Goal: Information Seeking & Learning: Understand process/instructions

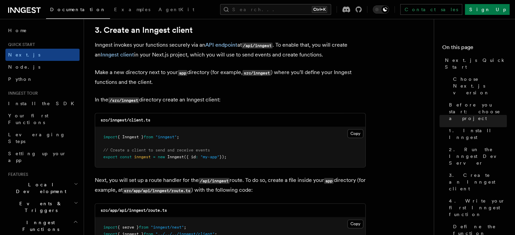
scroll to position [796, 0]
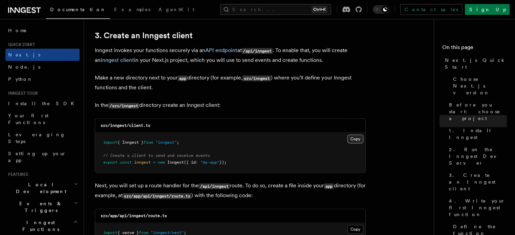
click at [353, 139] on button "Copy Copied" at bounding box center [355, 139] width 16 height 9
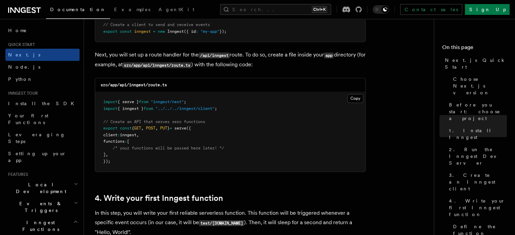
scroll to position [927, 0]
click at [352, 98] on button "Copy Copied" at bounding box center [355, 98] width 16 height 9
drag, startPoint x: 169, startPoint y: 83, endPoint x: 130, endPoint y: 89, distance: 39.7
click at [130, 89] on div "src/app/api/inngest/route.ts" at bounding box center [230, 85] width 270 height 14
copy code "inngest/route.ts"
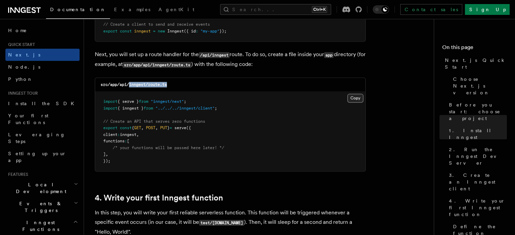
click at [350, 101] on button "Copy Copied" at bounding box center [355, 98] width 16 height 9
click at [274, 135] on pre "import { serve } from "inngest/next" ; import { inngest } from "../../../innges…" at bounding box center [230, 132] width 270 height 80
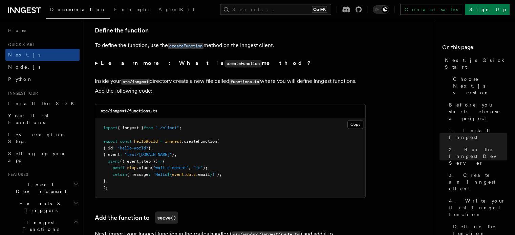
scroll to position [1152, 0]
drag, startPoint x: 167, startPoint y: 111, endPoint x: 130, endPoint y: 112, distance: 36.3
click at [130, 112] on div "src/inngest/functions.ts" at bounding box center [230, 111] width 270 height 14
copy code "functions.ts"
click at [360, 122] on button "Copy Copied" at bounding box center [355, 124] width 16 height 9
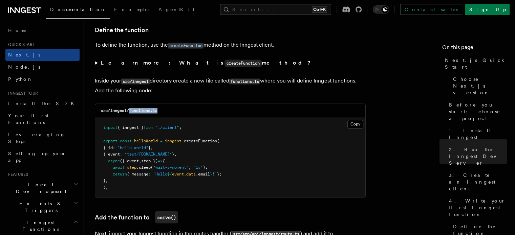
click at [30, 11] on icon at bounding box center [24, 10] width 33 height 8
